Goal: Task Accomplishment & Management: Use online tool/utility

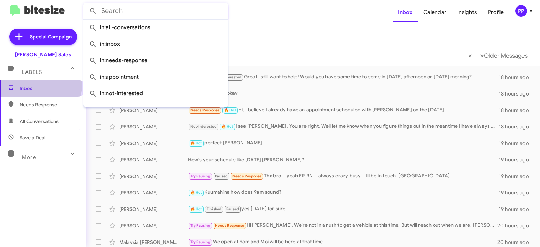
click at [23, 85] on span "Inbox" at bounding box center [43, 88] width 86 height 17
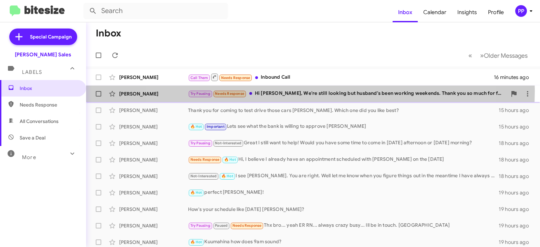
click at [296, 91] on div "Try Pausing Needs Response Hi [PERSON_NAME], We're still looking but husband's …" at bounding box center [347, 94] width 319 height 8
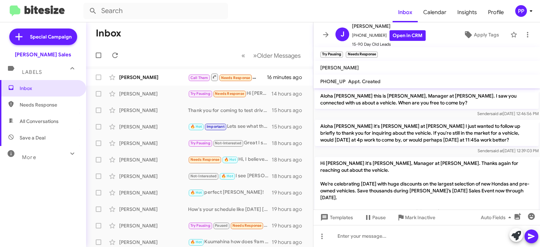
scroll to position [341, 0]
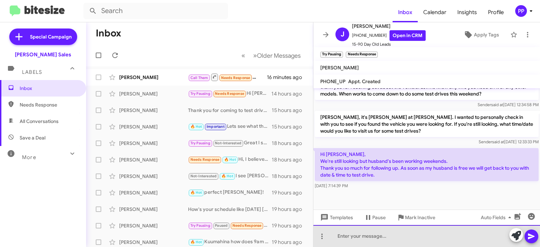
click at [336, 235] on div at bounding box center [426, 236] width 226 height 22
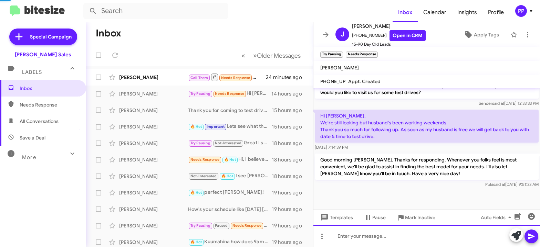
scroll to position [380, 0]
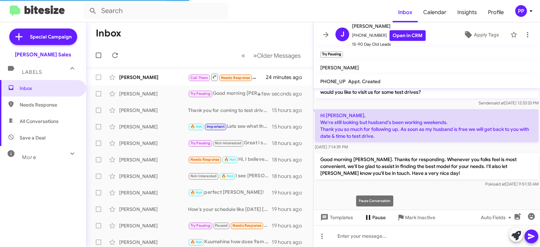
click at [373, 218] on span "Pause" at bounding box center [378, 218] width 13 height 12
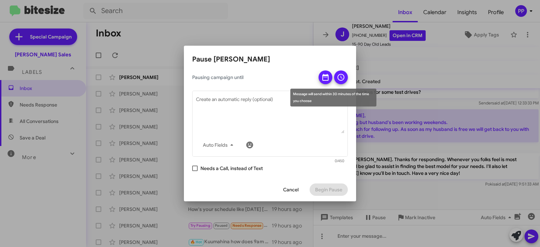
click at [327, 74] on icon at bounding box center [325, 77] width 8 height 8
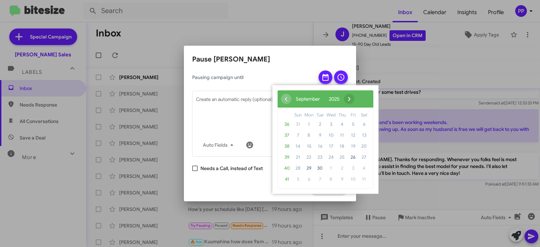
click at [354, 100] on span "›" at bounding box center [349, 99] width 10 height 10
click at [324, 146] on span "14" at bounding box center [319, 146] width 11 height 11
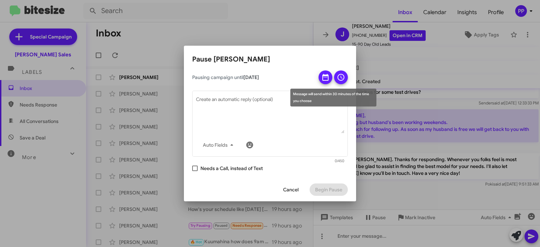
click at [344, 76] on icon at bounding box center [341, 77] width 8 height 8
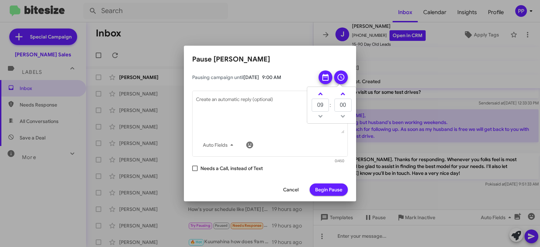
click at [326, 188] on span "Begin Pause" at bounding box center [328, 190] width 27 height 12
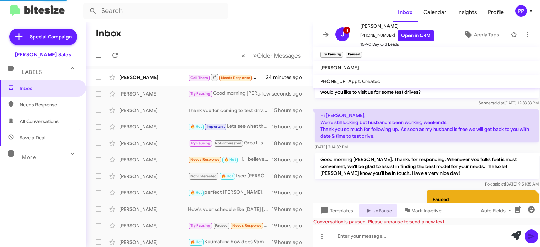
scroll to position [0, 0]
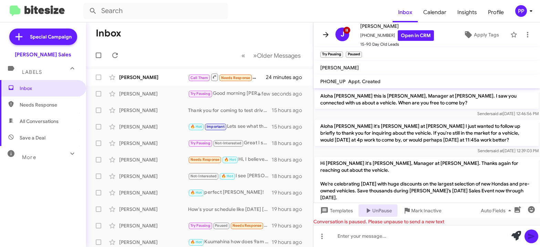
click at [327, 33] on icon at bounding box center [325, 35] width 8 height 8
